Goal: Task Accomplishment & Management: Manage account settings

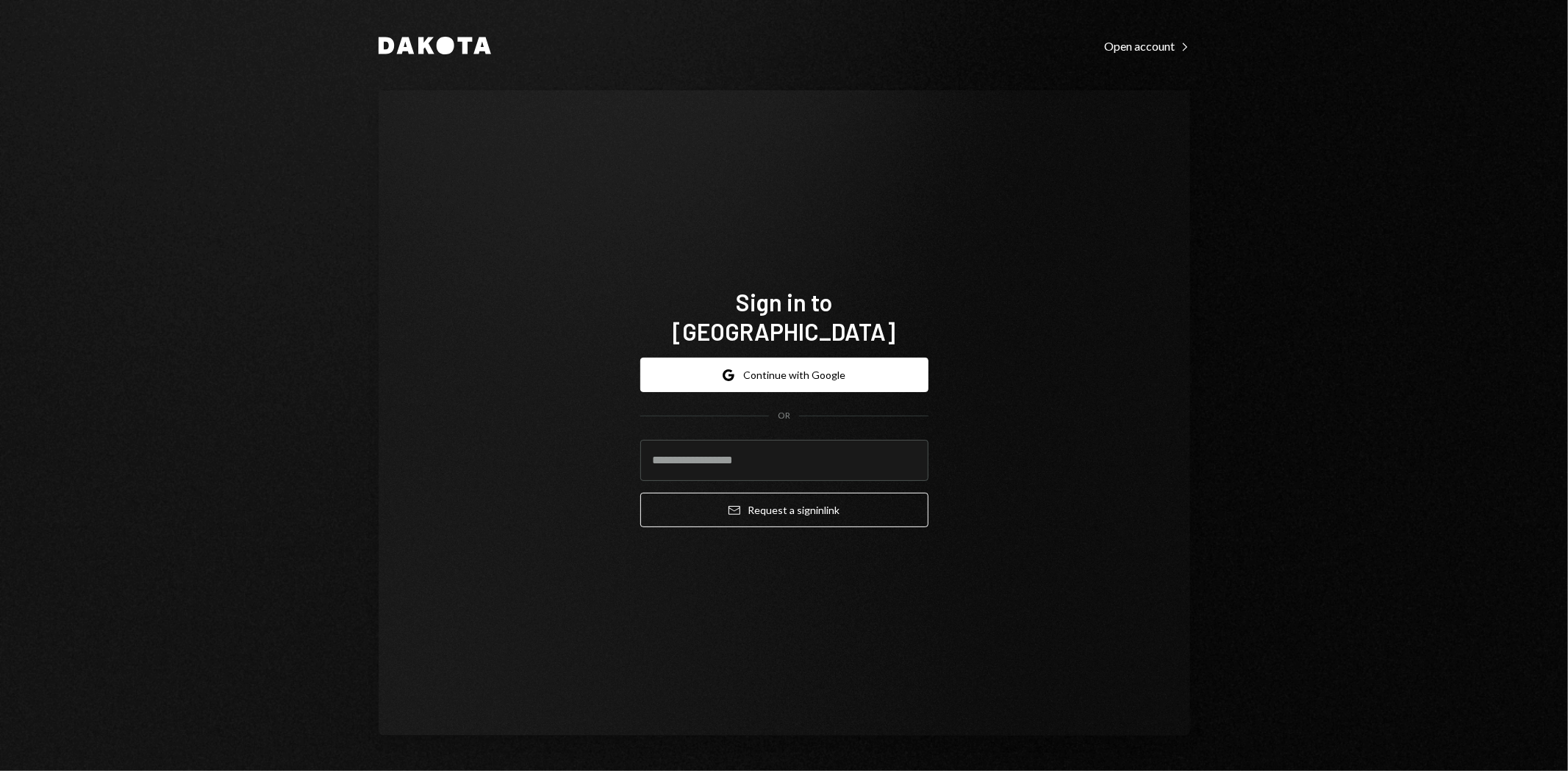
type input "**********"
click at [795, 496] on button "Email Request a sign in link" at bounding box center [784, 510] width 288 height 35
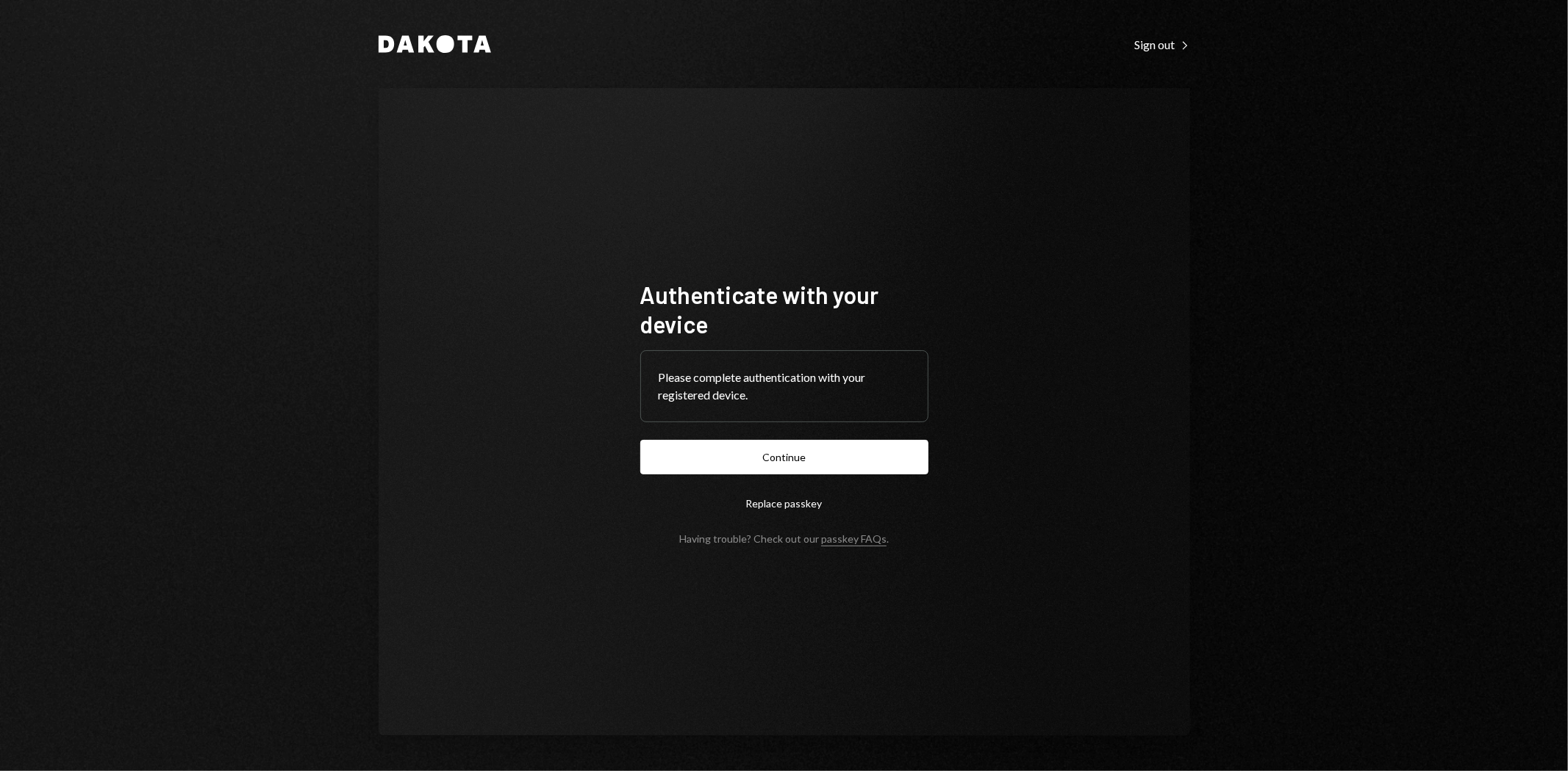
click at [805, 464] on button "Continue" at bounding box center [784, 457] width 288 height 35
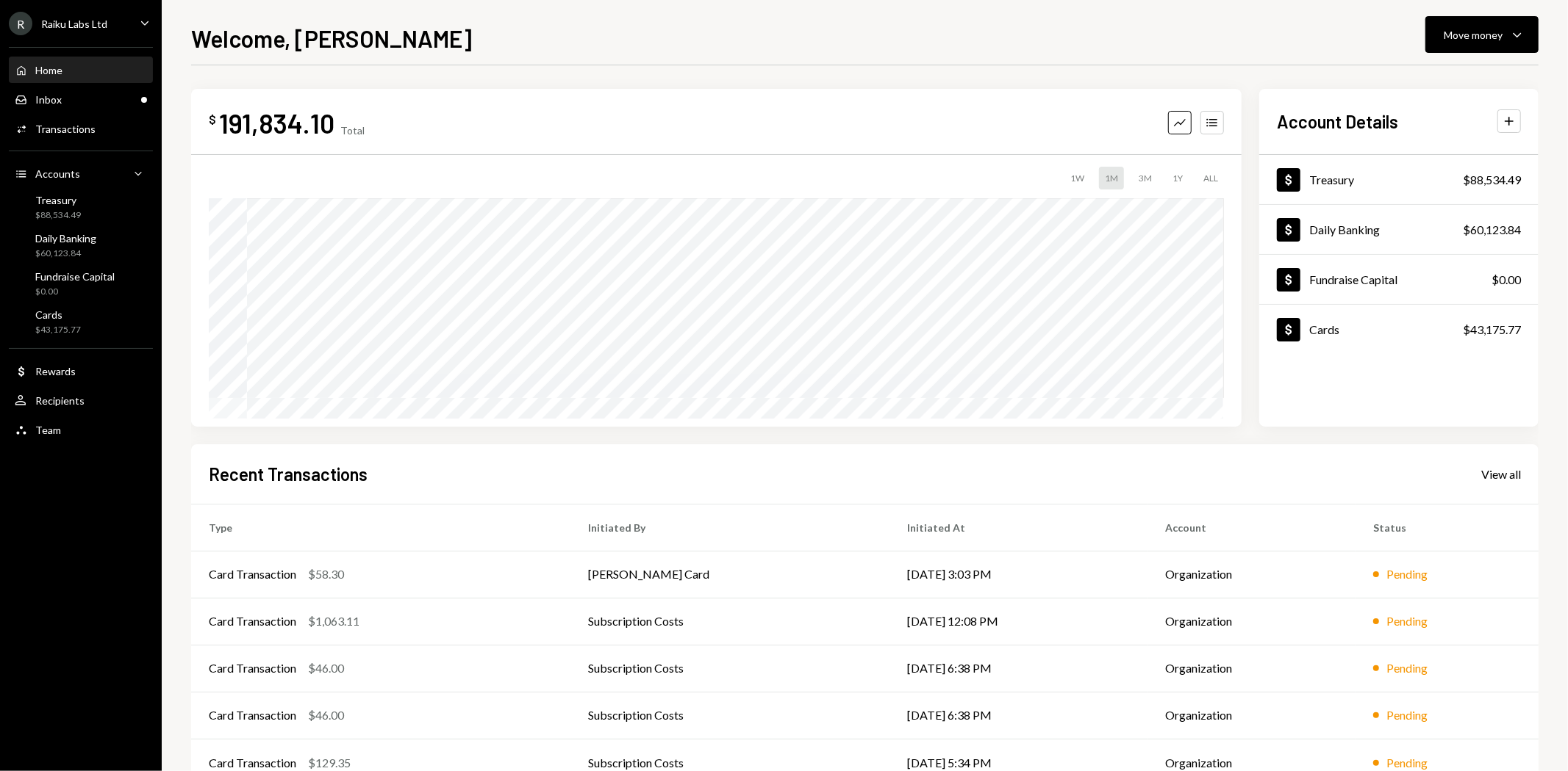
click at [82, 97] on div "Inbox Inbox" at bounding box center [80, 100] width 132 height 13
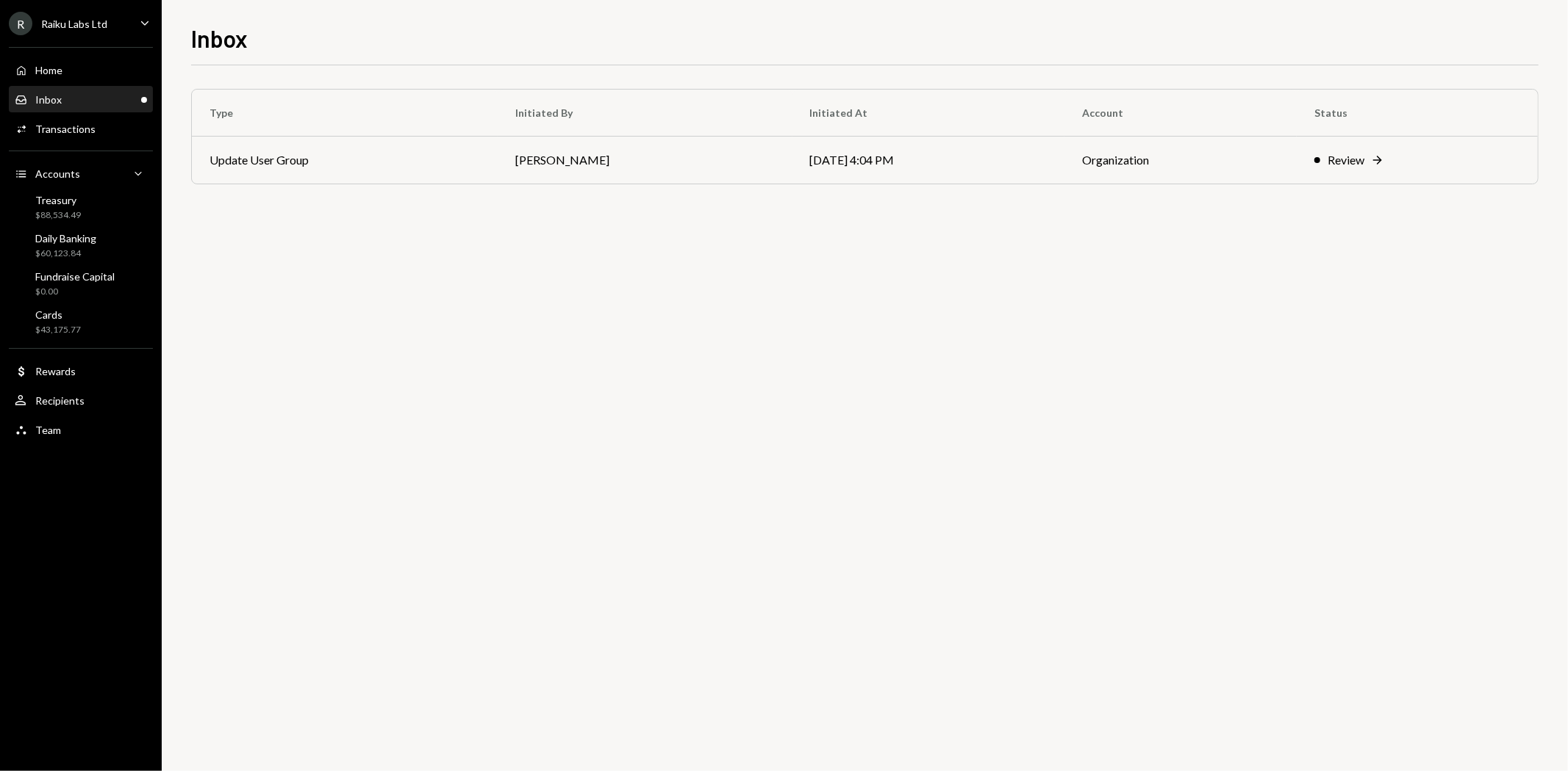
click at [1354, 161] on div "Review" at bounding box center [1345, 161] width 37 height 18
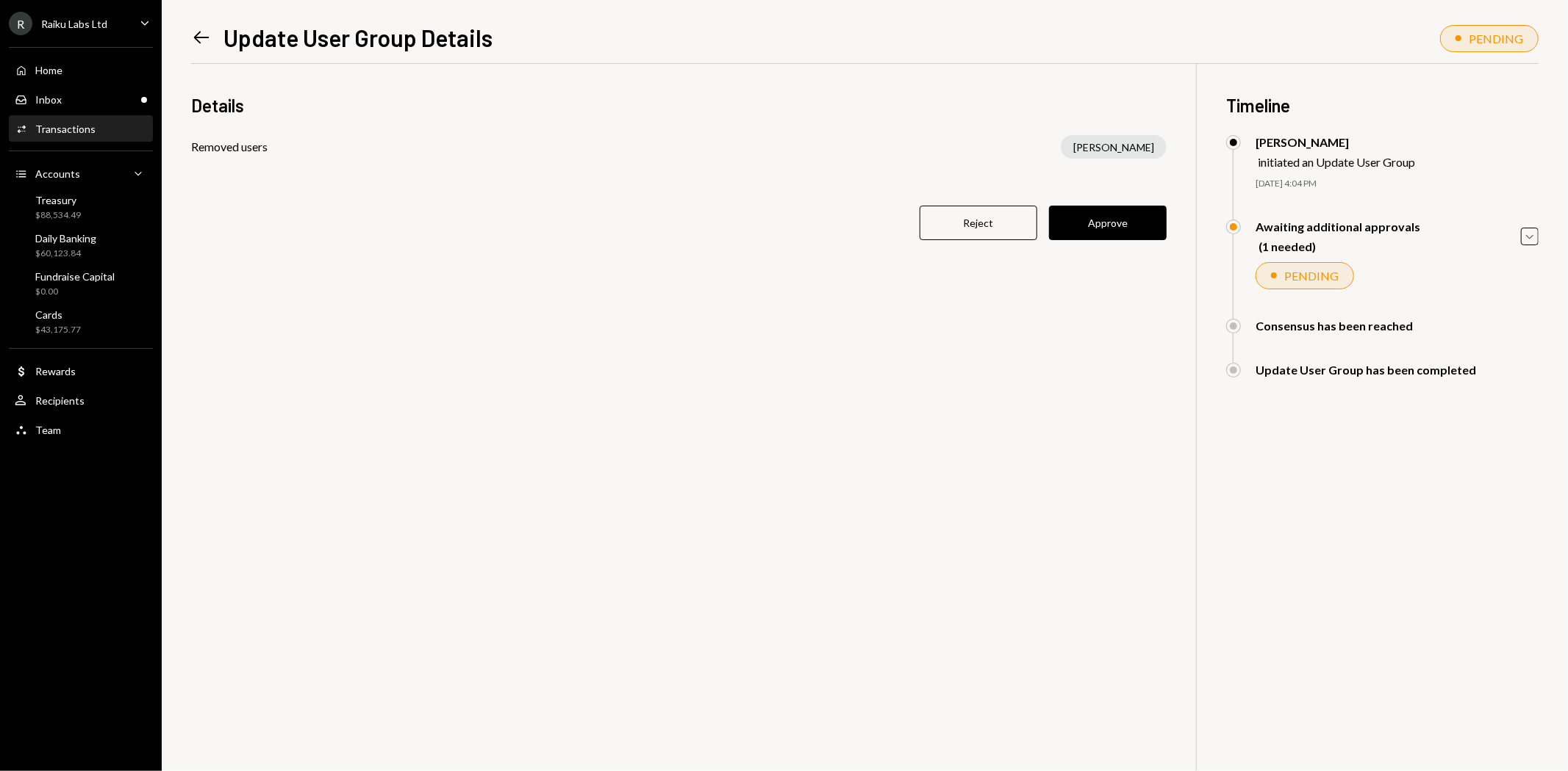
click at [1108, 221] on button "Approve" at bounding box center [1107, 223] width 118 height 35
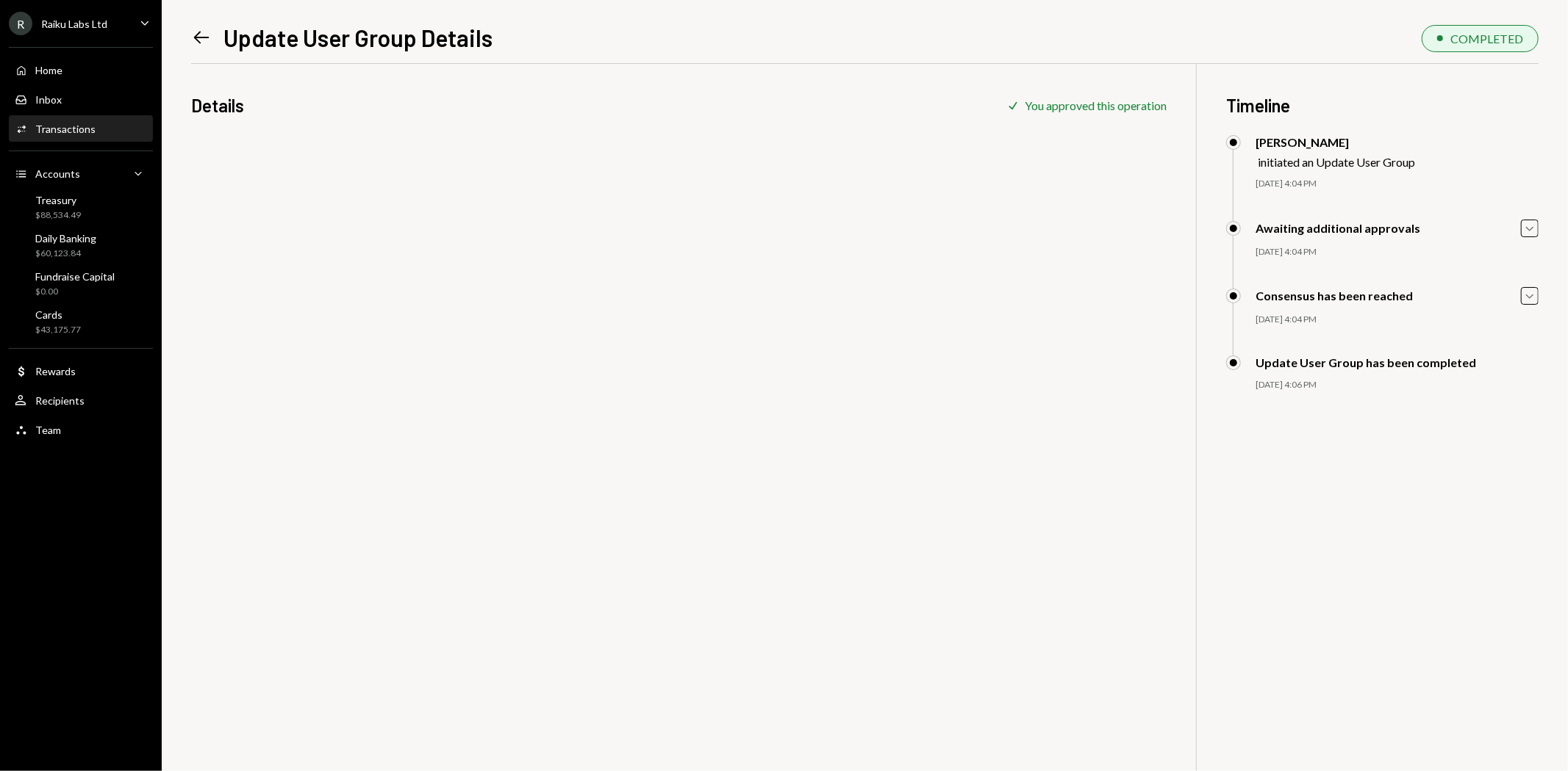
click at [203, 35] on icon "Left Arrow" at bounding box center [201, 37] width 20 height 20
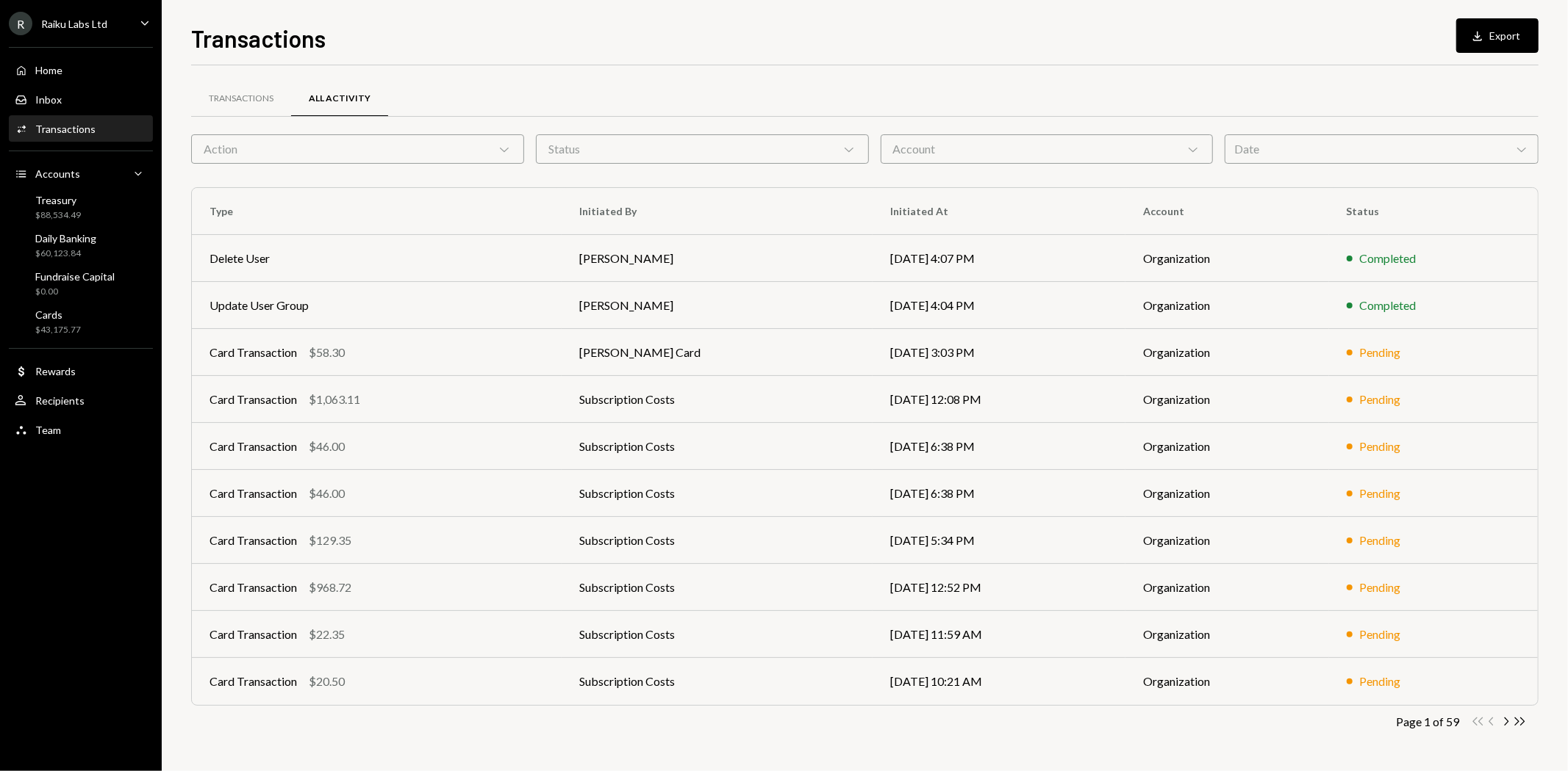
click at [60, 93] on div "Inbox Inbox" at bounding box center [38, 100] width 47 height 13
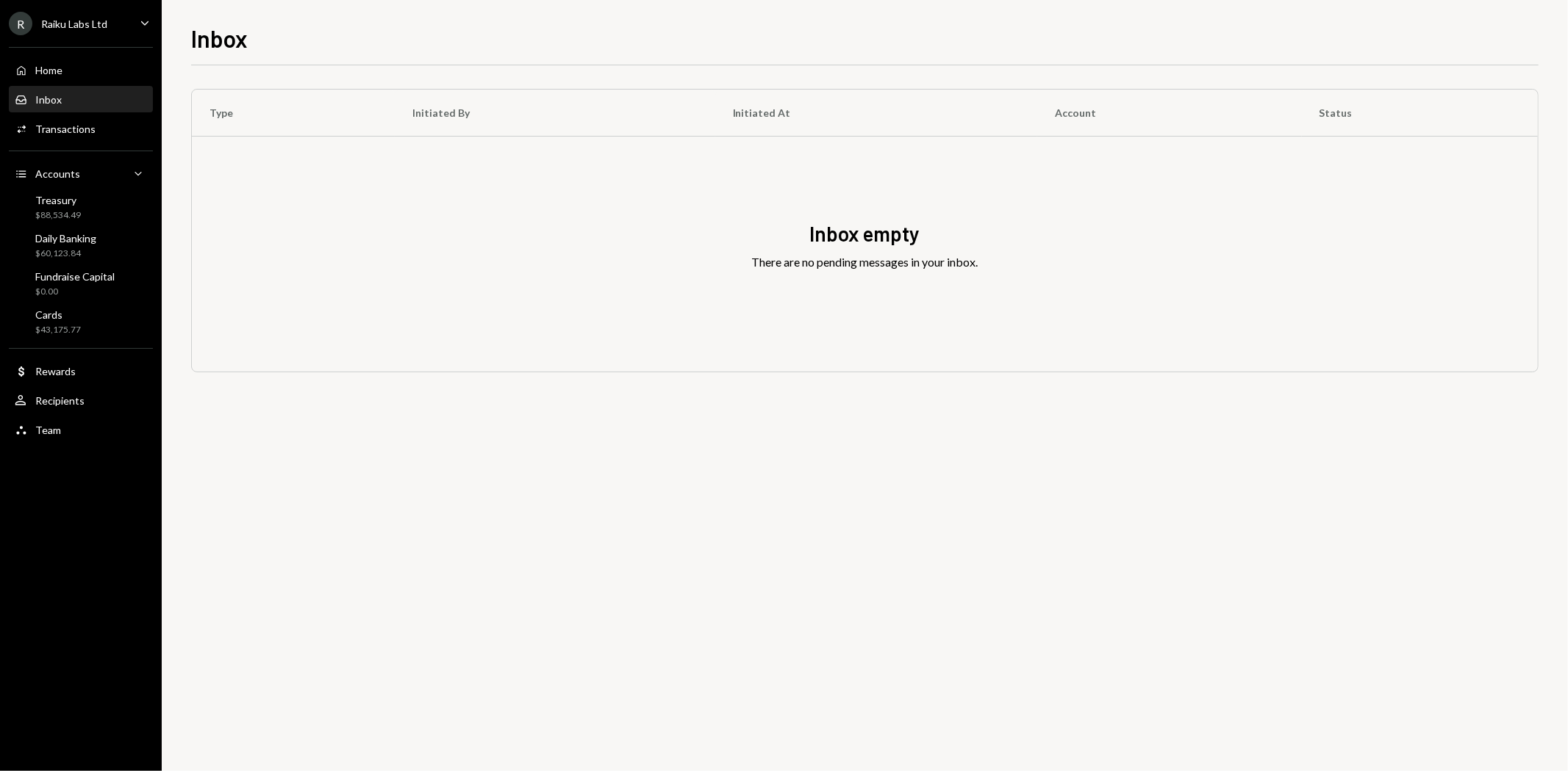
click at [106, 19] on div "R Raiku Labs Ltd Caret Down" at bounding box center [80, 23] width 161 height 24
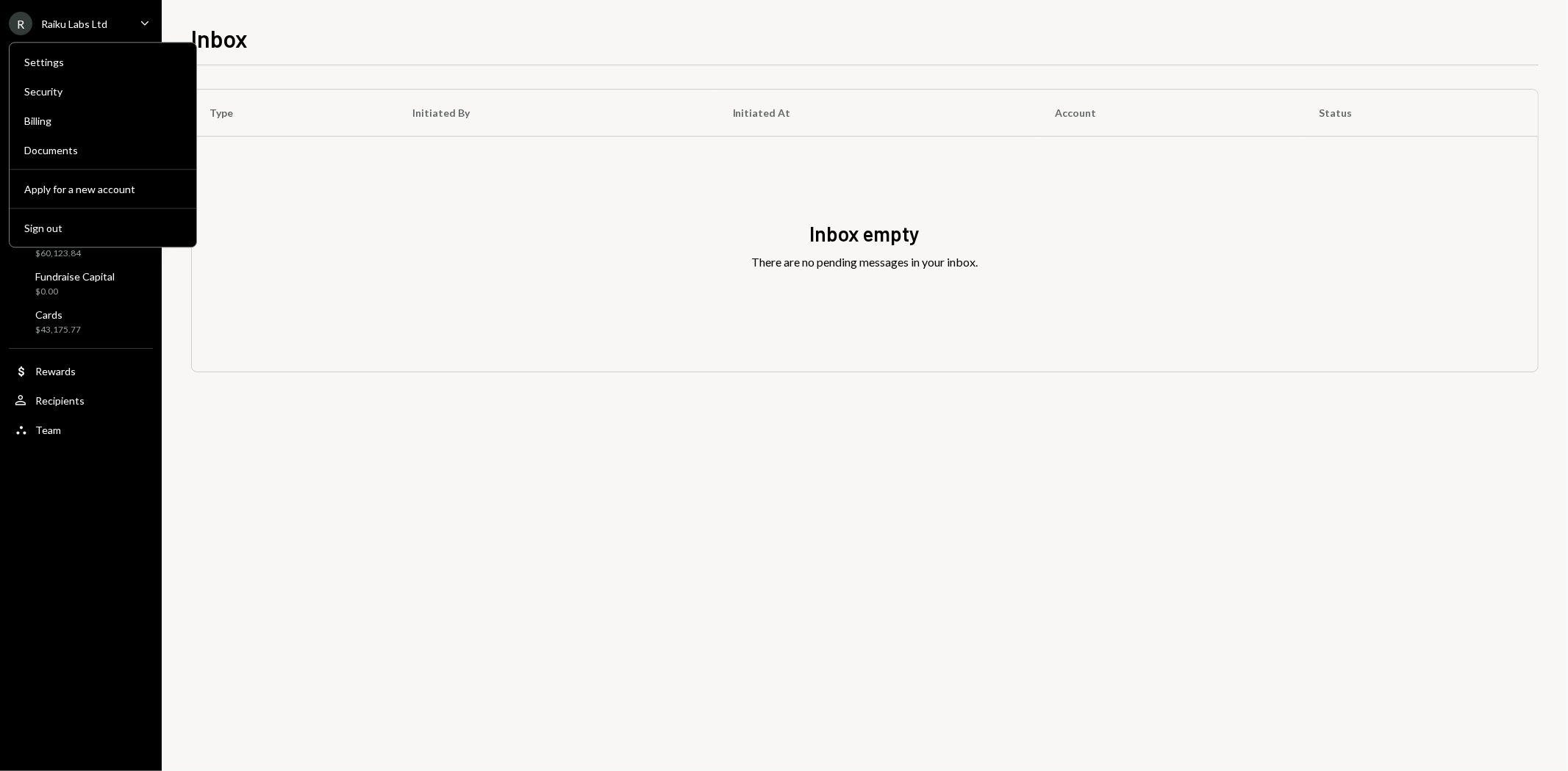
click at [69, 229] on div "Sign out" at bounding box center [103, 228] width 157 height 12
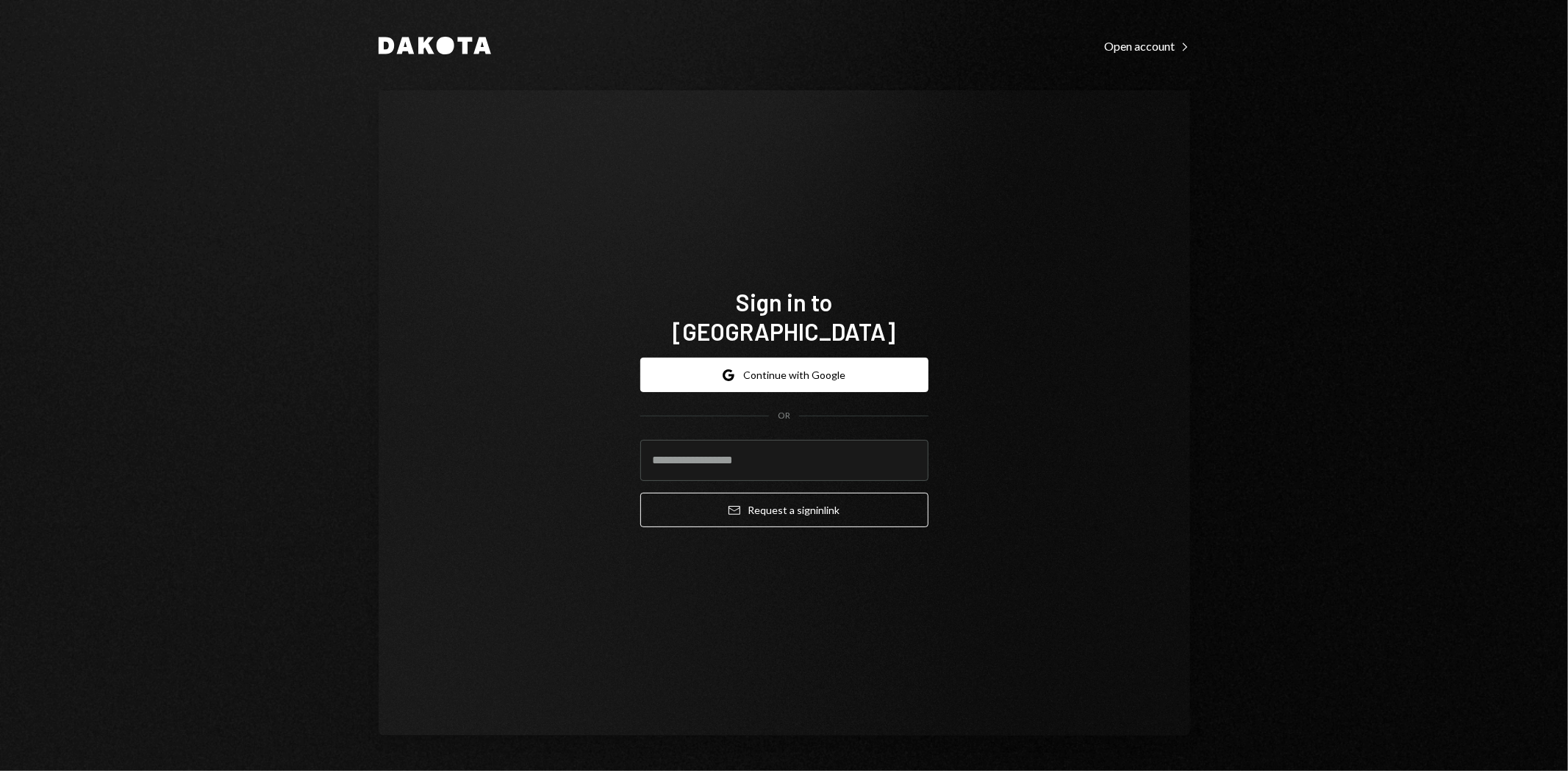
type input "**********"
click at [816, 493] on button "Email Request a sign in link" at bounding box center [784, 510] width 288 height 35
